Goal: Information Seeking & Learning: Learn about a topic

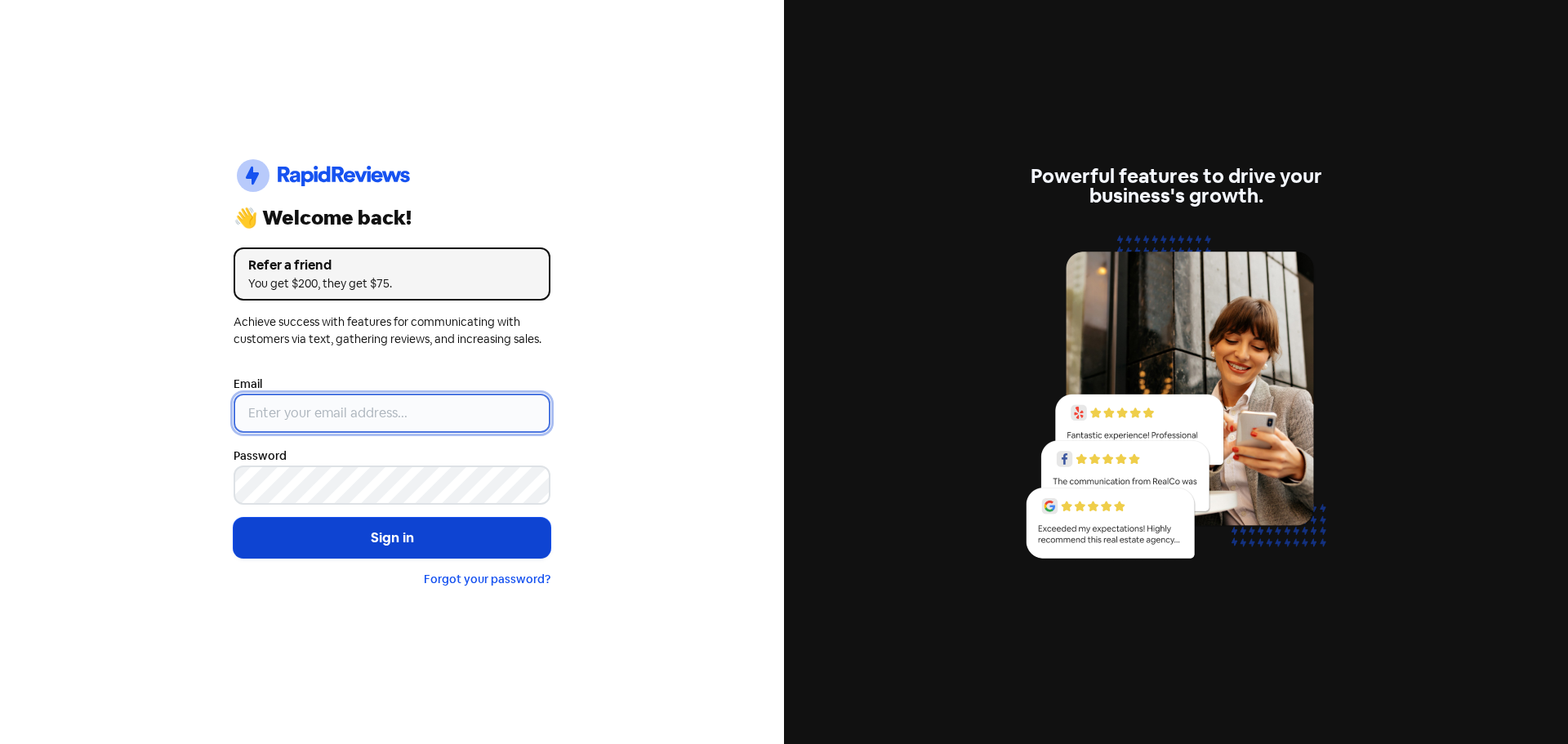
type input "[EMAIL_ADDRESS][DOMAIN_NAME]"
click at [480, 525] on button "Sign in" at bounding box center [392, 538] width 317 height 41
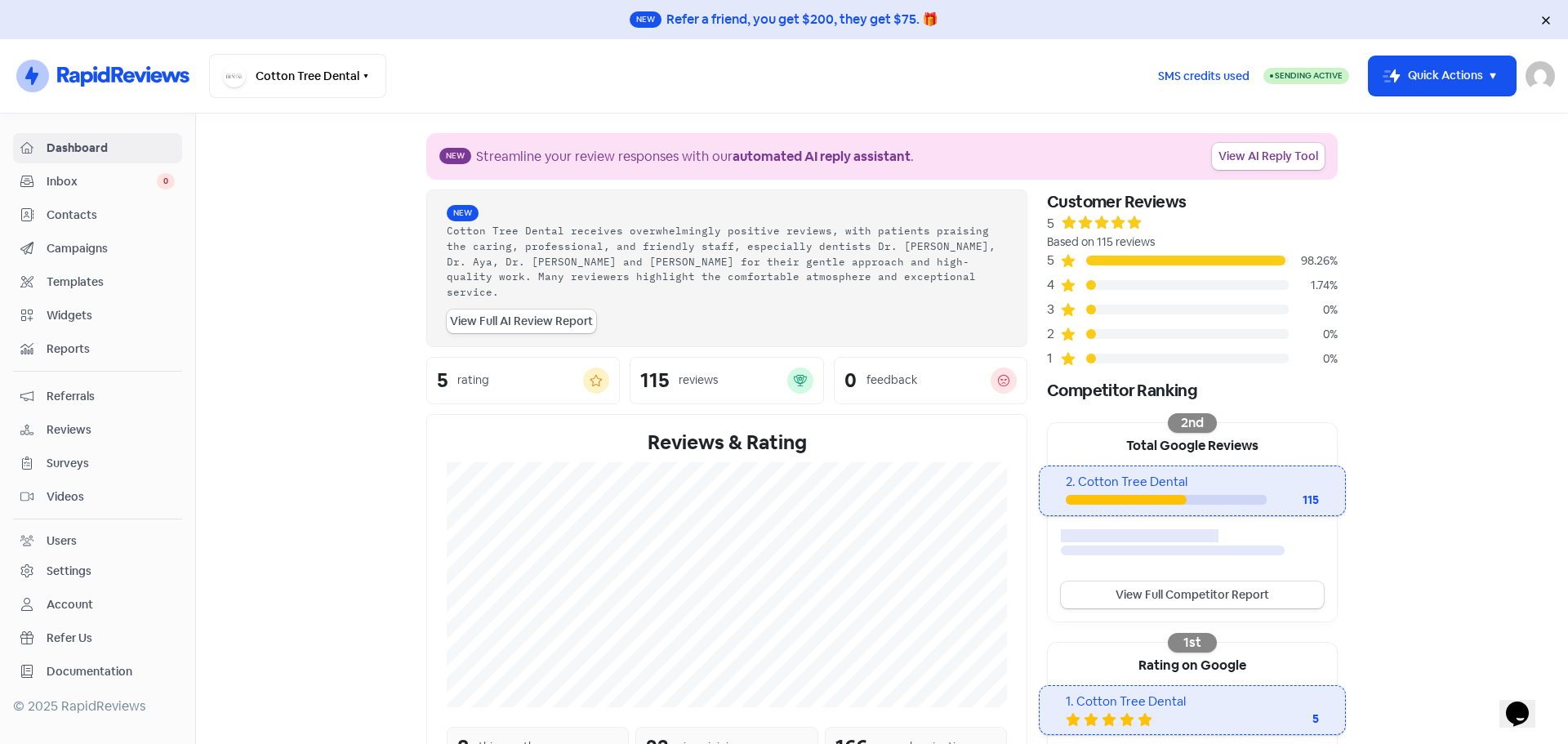
click at [39, 432] on div "Reviews" at bounding box center [97, 430] width 155 height 19
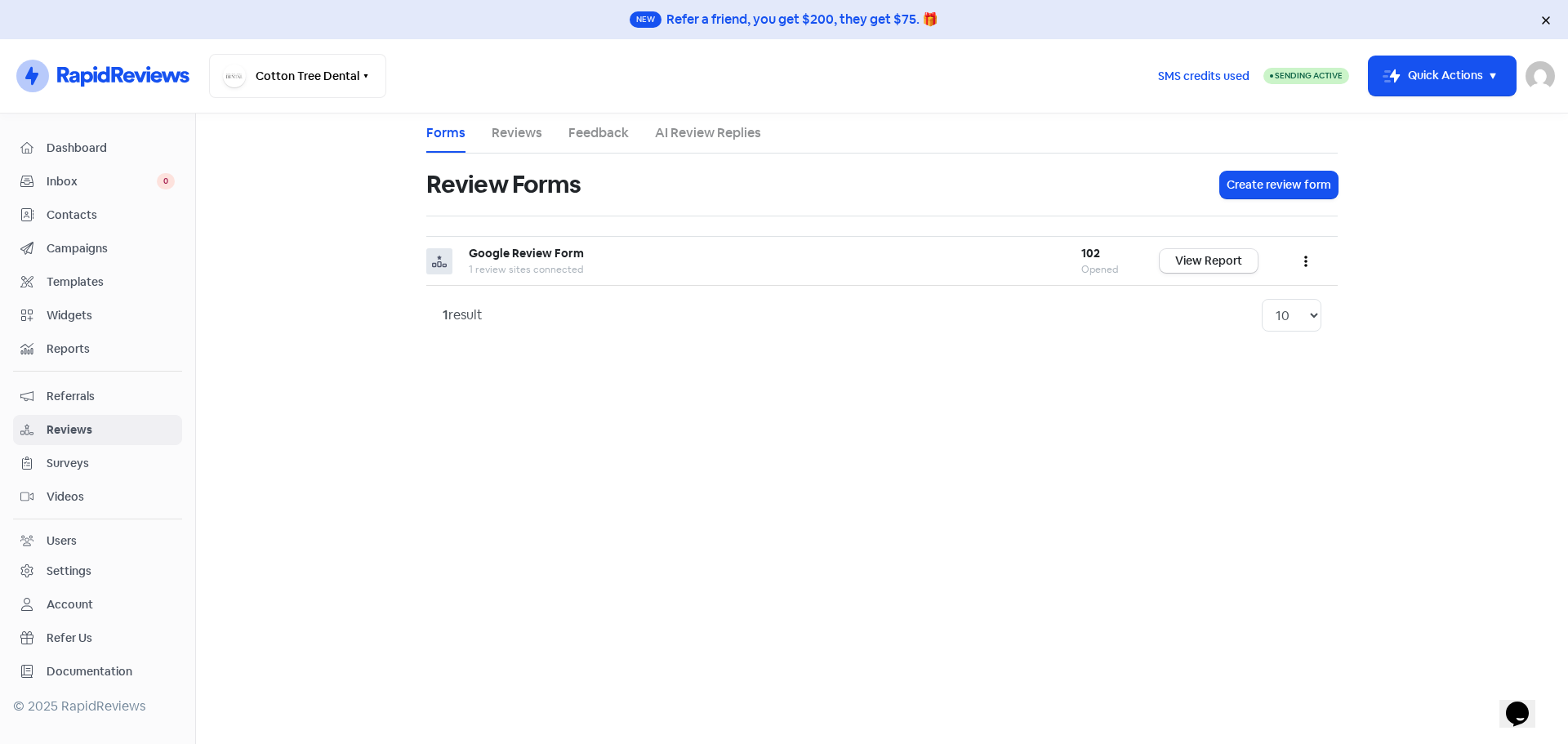
click at [60, 171] on link "Inbox 0" at bounding box center [97, 182] width 169 height 30
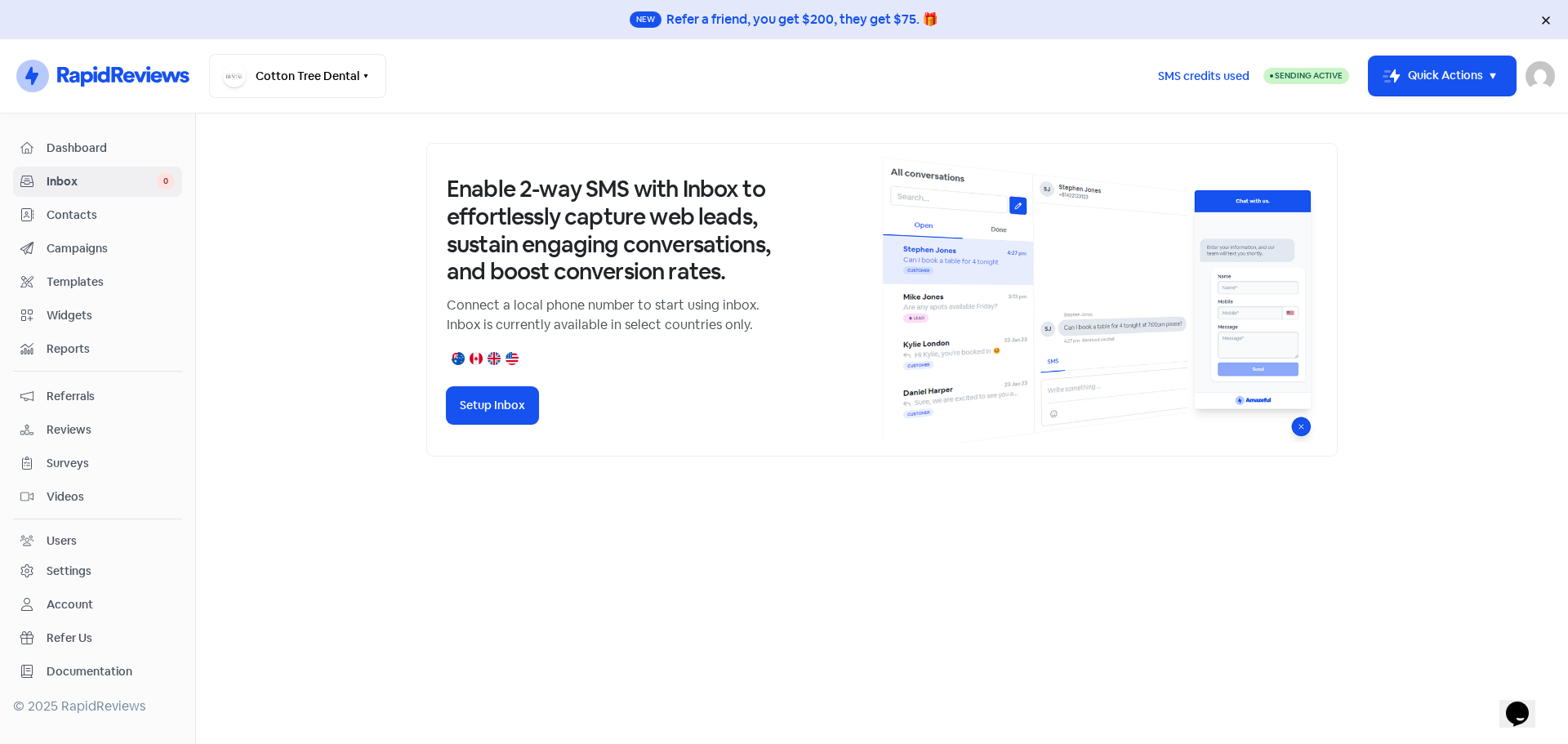
click at [79, 343] on span "Reports" at bounding box center [111, 349] width 129 height 17
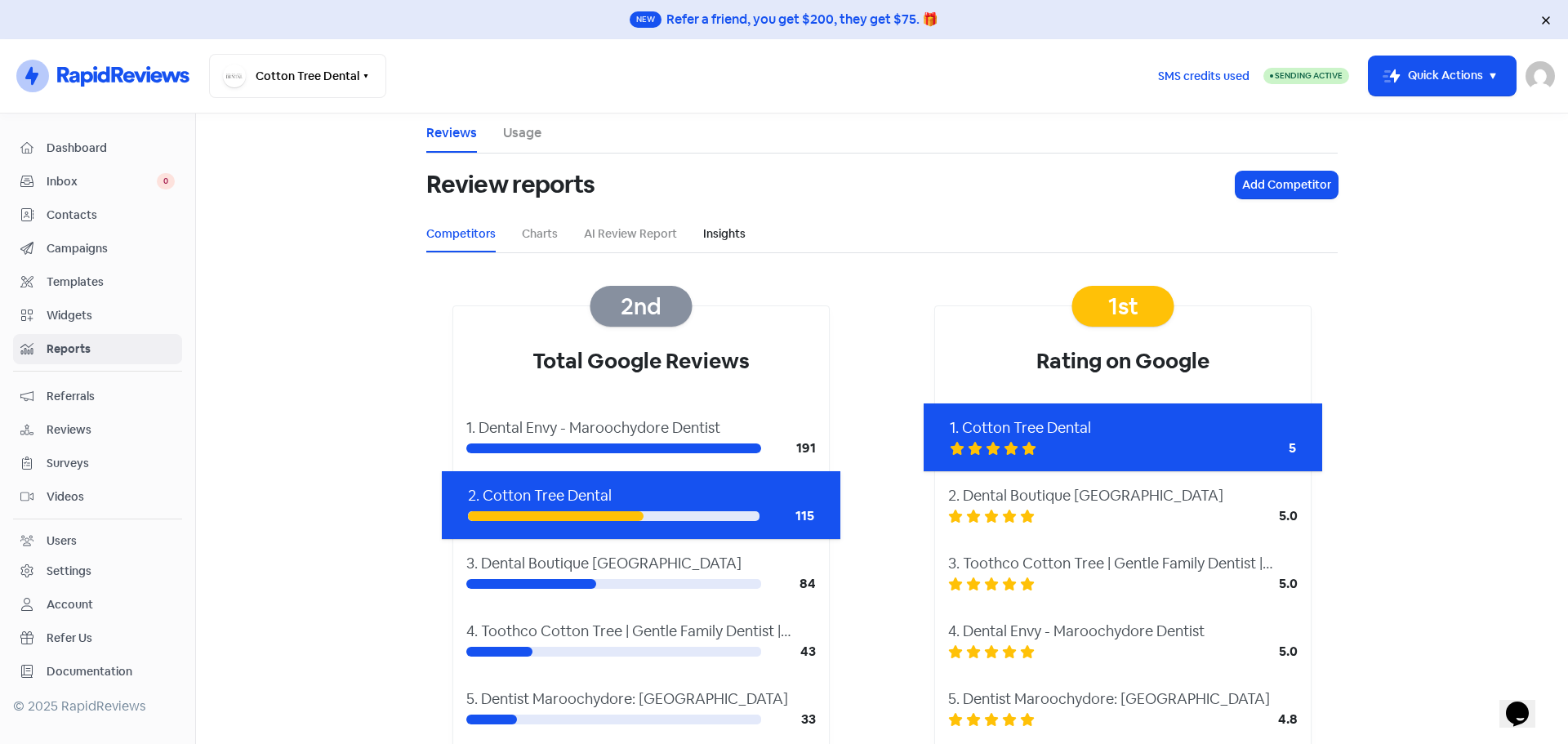
click at [705, 235] on link "Insights" at bounding box center [724, 234] width 43 height 17
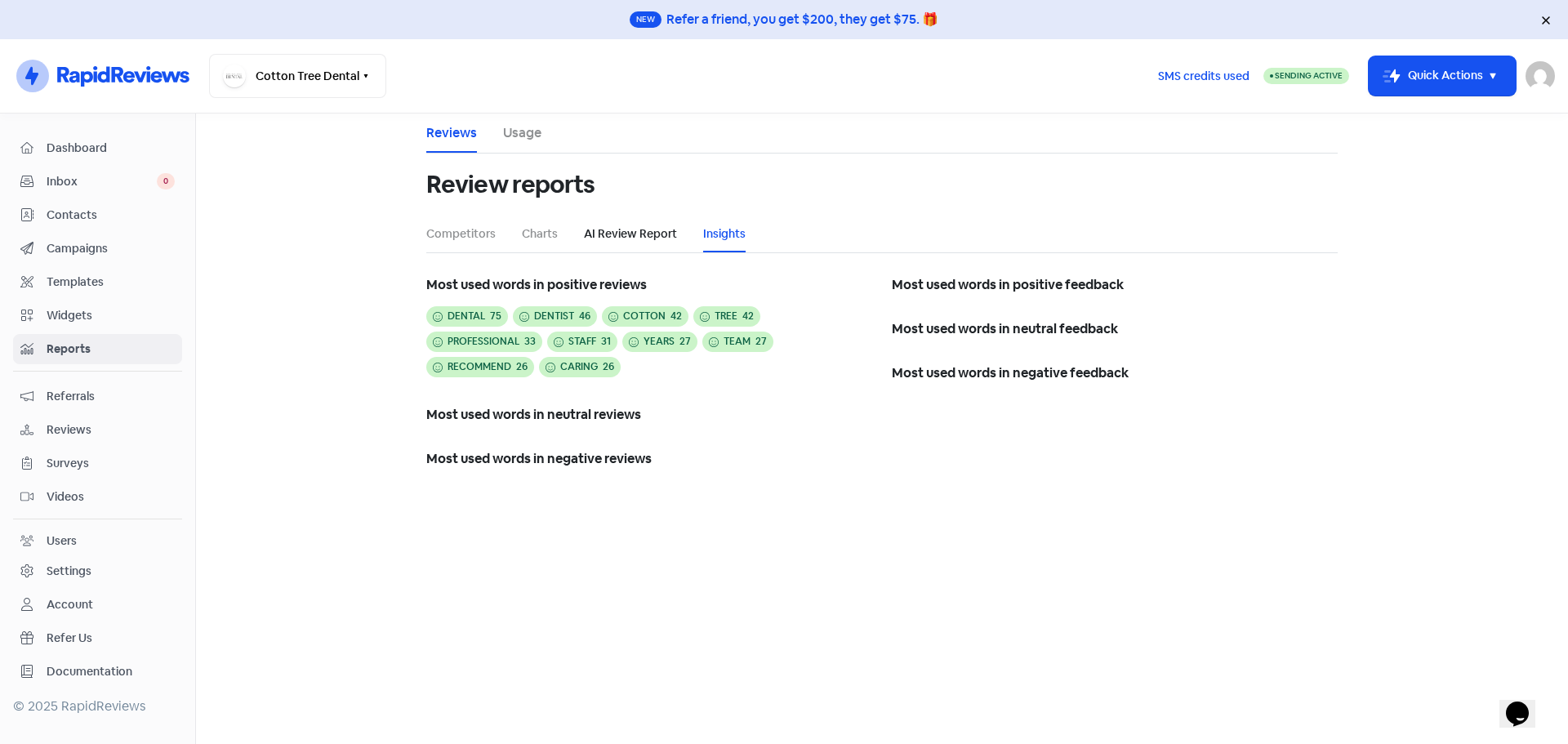
click at [623, 236] on link "AI Review Report" at bounding box center [630, 234] width 93 height 17
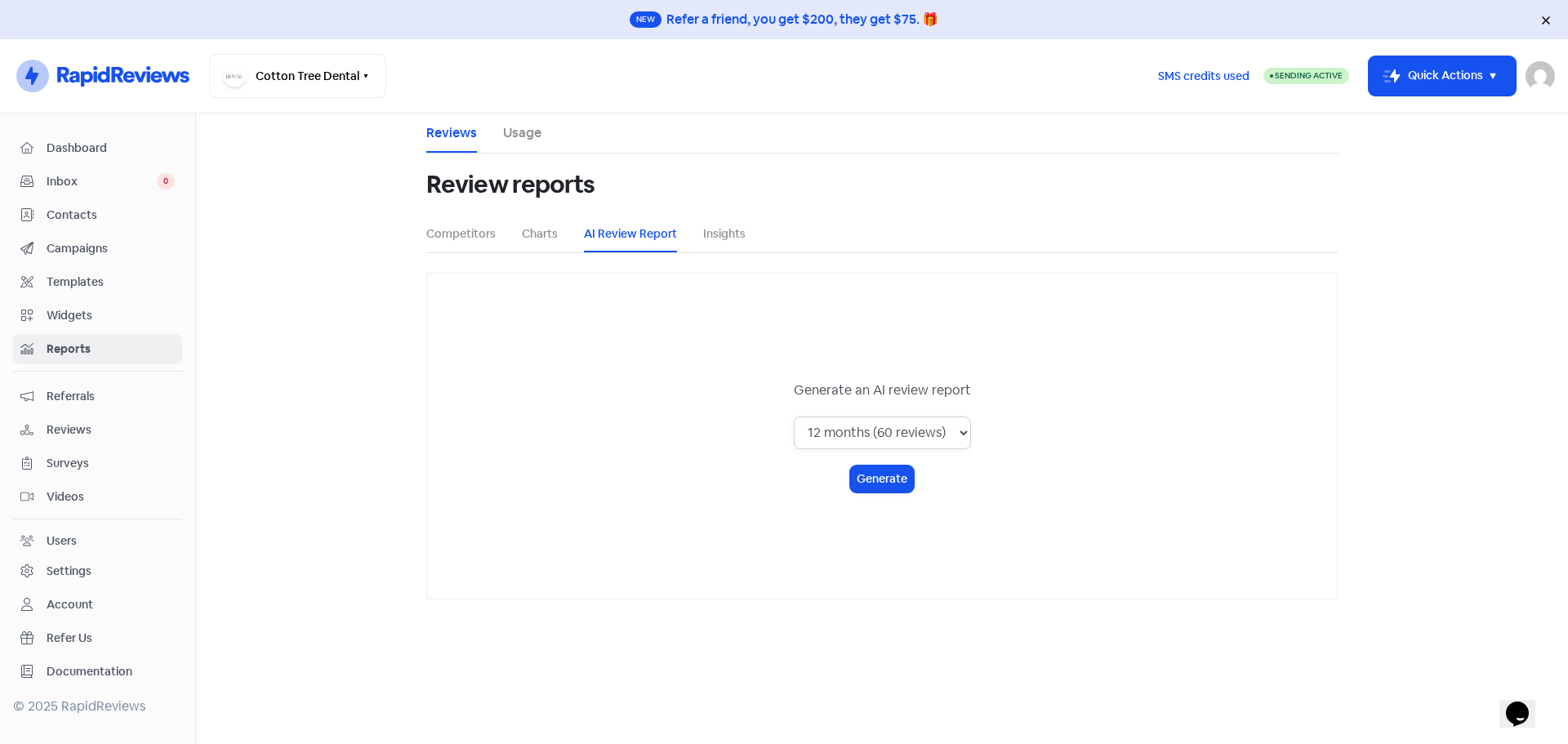
click at [915, 434] on select "1 month (16 reviews) 3 months (26 reviews) 6 months (56 reviews) 12 months (60 …" at bounding box center [882, 433] width 177 height 33
select select "1_month"
click at [794, 416] on select "1 month (16 reviews) 3 months (26 reviews) 6 months (56 reviews) 12 months (60 …" at bounding box center [882, 433] width 177 height 33
click at [904, 479] on button "Generate" at bounding box center [881, 479] width 63 height 27
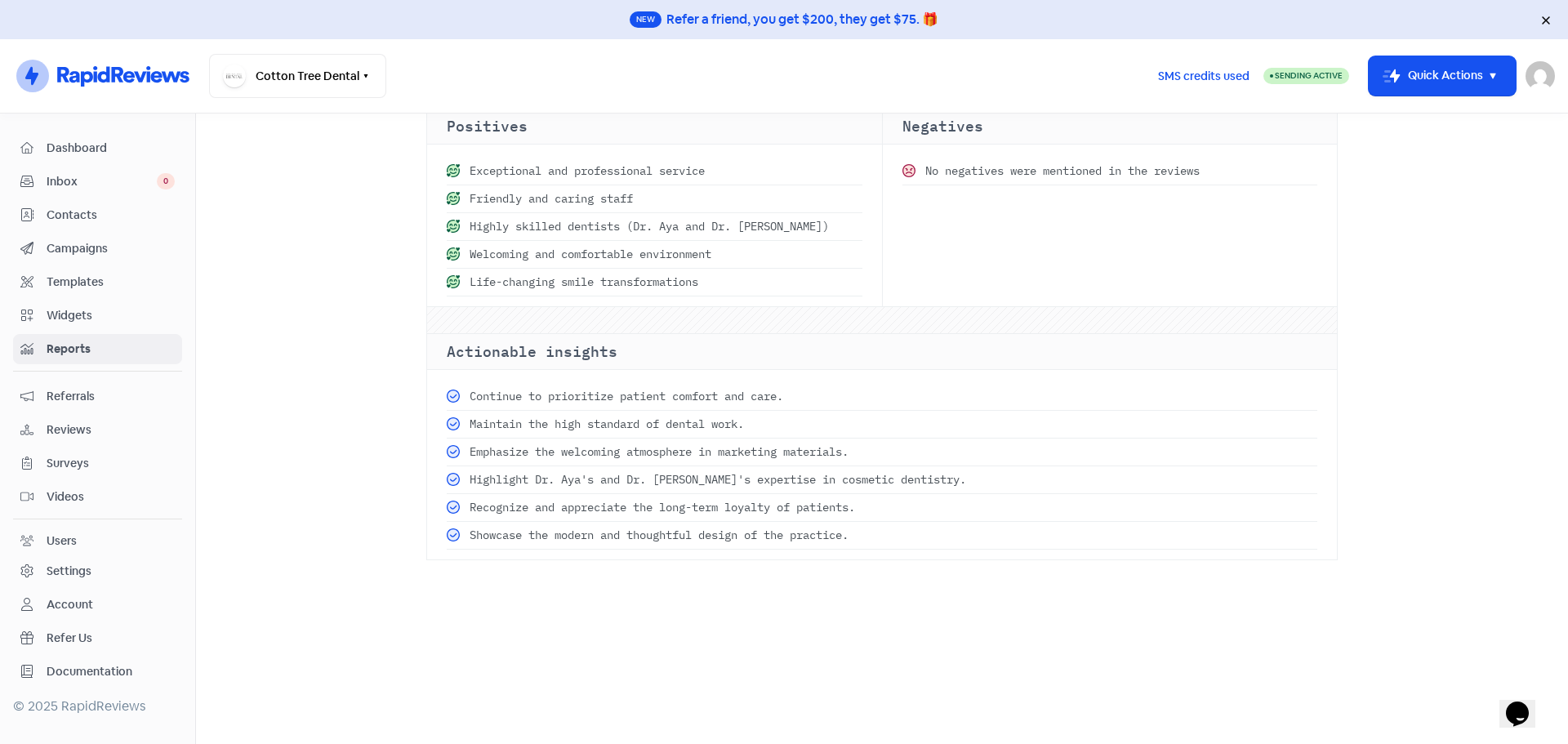
scroll to position [541, 0]
click at [48, 175] on span "Inbox" at bounding box center [102, 182] width 110 height 17
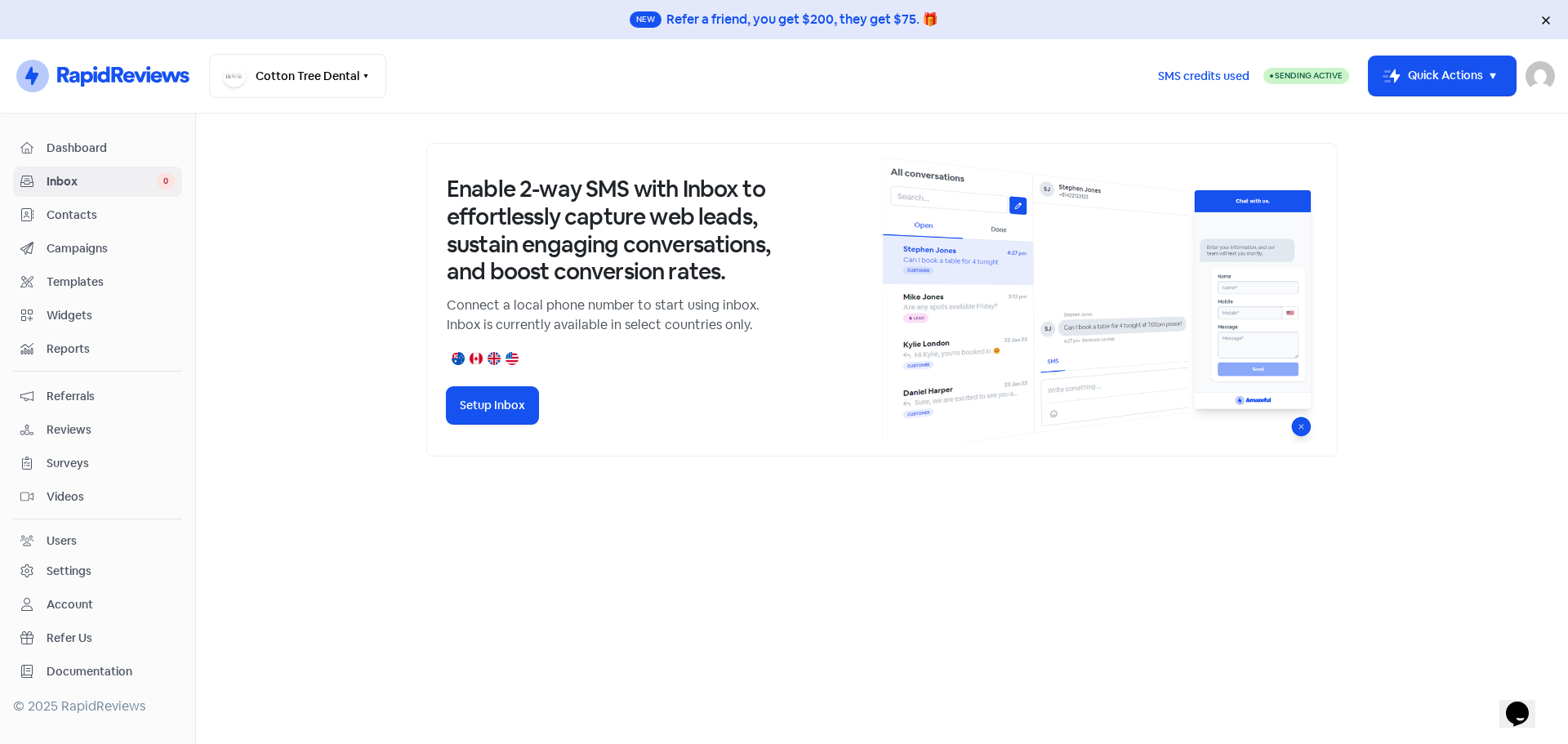
click at [65, 138] on link "Dashboard" at bounding box center [97, 148] width 169 height 30
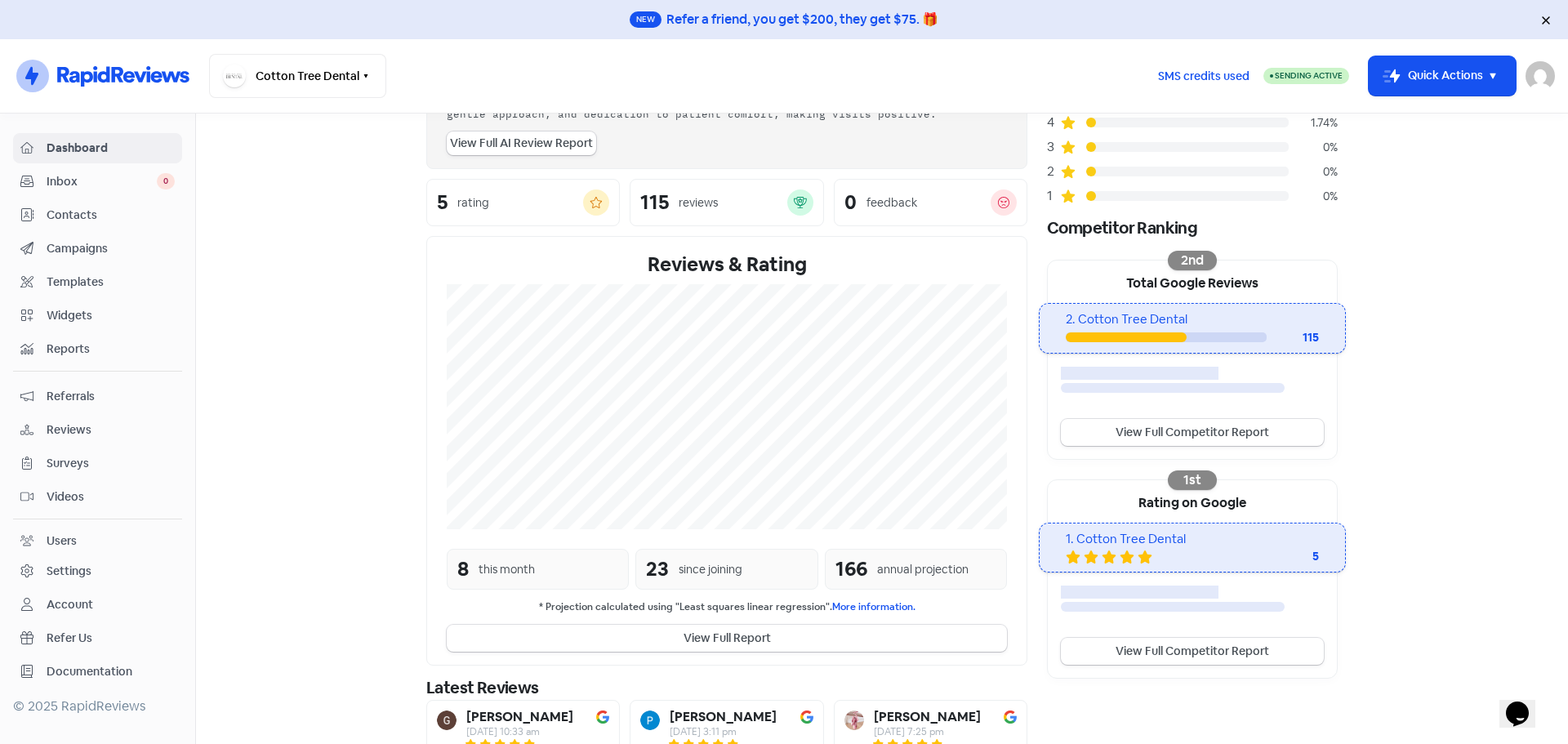
scroll to position [163, 0]
